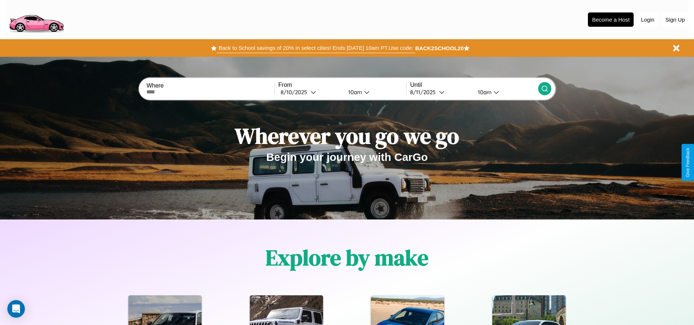
click at [316, 48] on button "Back to School savings of 20% in select cities! Ends [DATE] 10am PT. Use code:" at bounding box center [316, 48] width 198 height 10
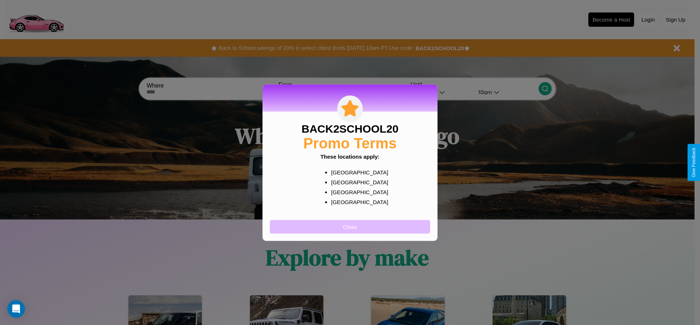
click at [350, 226] on button "Close" at bounding box center [350, 227] width 160 height 14
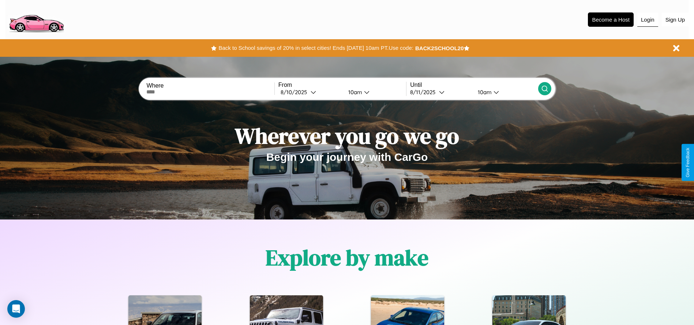
click at [648, 19] on button "Login" at bounding box center [647, 20] width 21 height 14
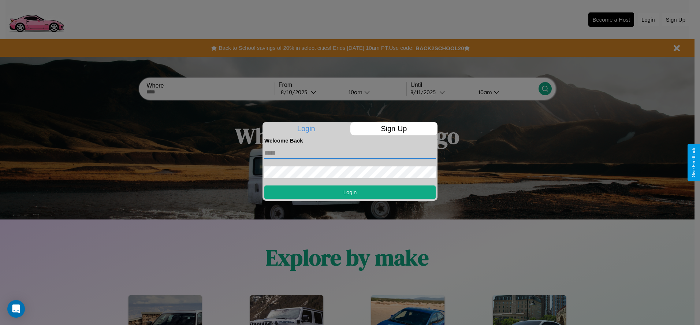
click at [350, 153] on input "text" at bounding box center [349, 153] width 171 height 12
type input "**********"
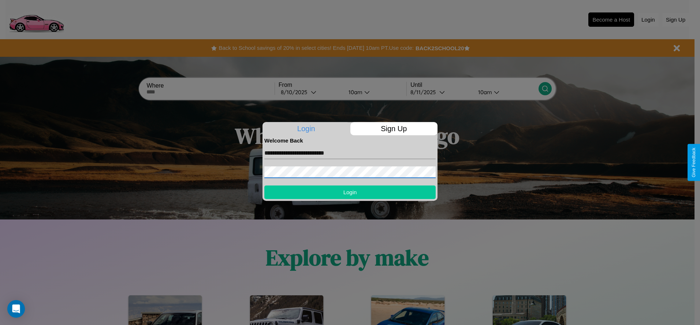
click at [350, 192] on button "Login" at bounding box center [349, 192] width 171 height 14
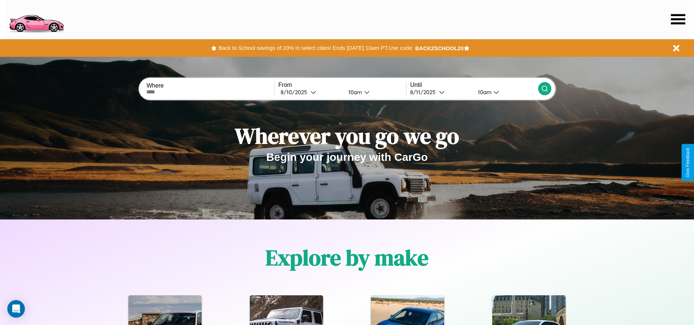
click at [678, 19] on icon at bounding box center [678, 19] width 14 height 10
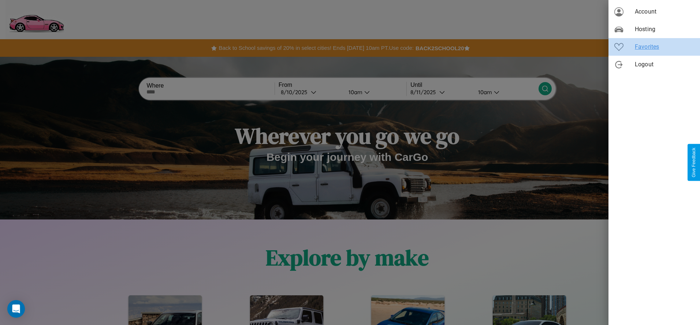
click at [654, 47] on span "Favorites" at bounding box center [663, 46] width 59 height 9
